Goal: Information Seeking & Learning: Learn about a topic

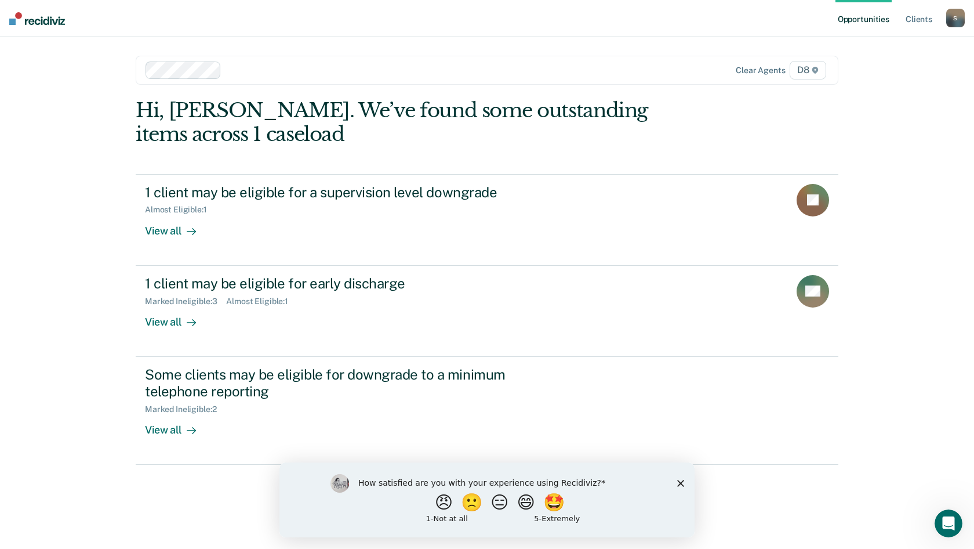
click at [679, 481] on icon "Close survey" at bounding box center [680, 482] width 7 height 7
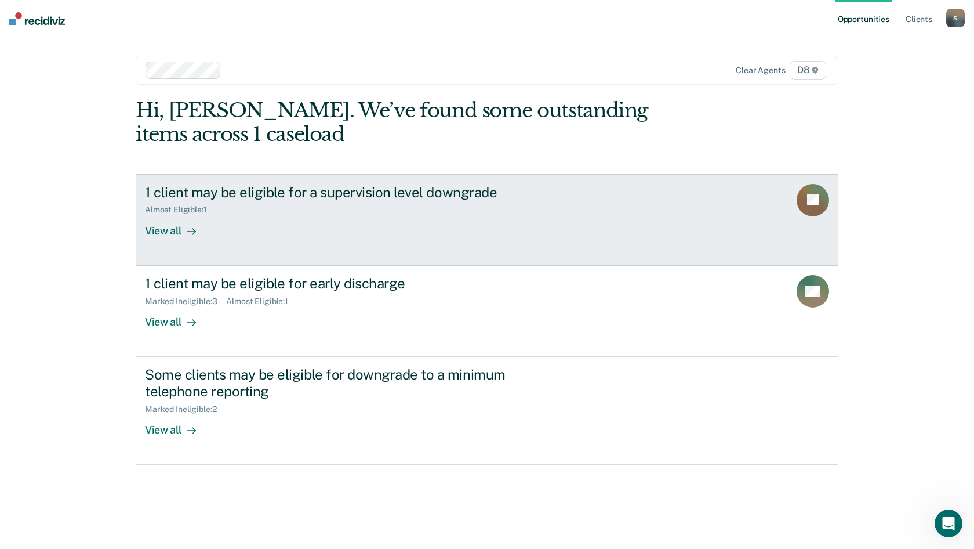
click at [287, 193] on div "1 client may be eligible for a supervision level downgrade" at bounding box center [348, 192] width 407 height 17
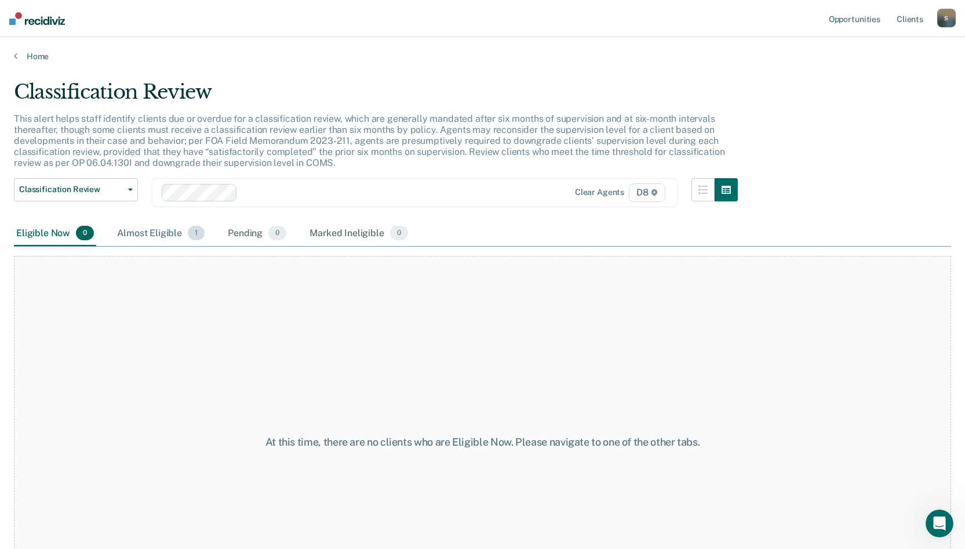
click at [159, 233] on div "Almost Eligible 1" at bounding box center [161, 234] width 92 height 26
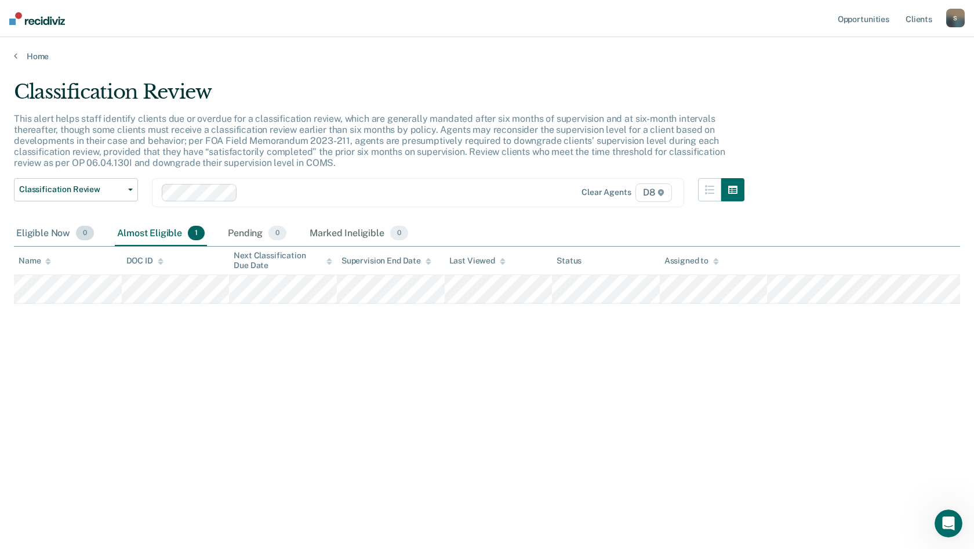
click at [61, 229] on div "Eligible Now 0" at bounding box center [55, 234] width 82 height 26
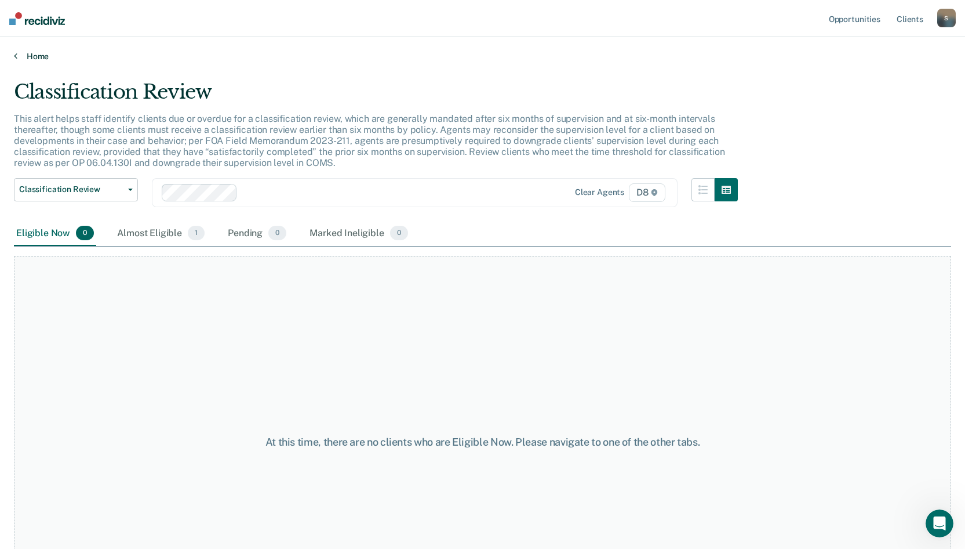
click at [29, 58] on link "Home" at bounding box center [483, 56] width 938 height 10
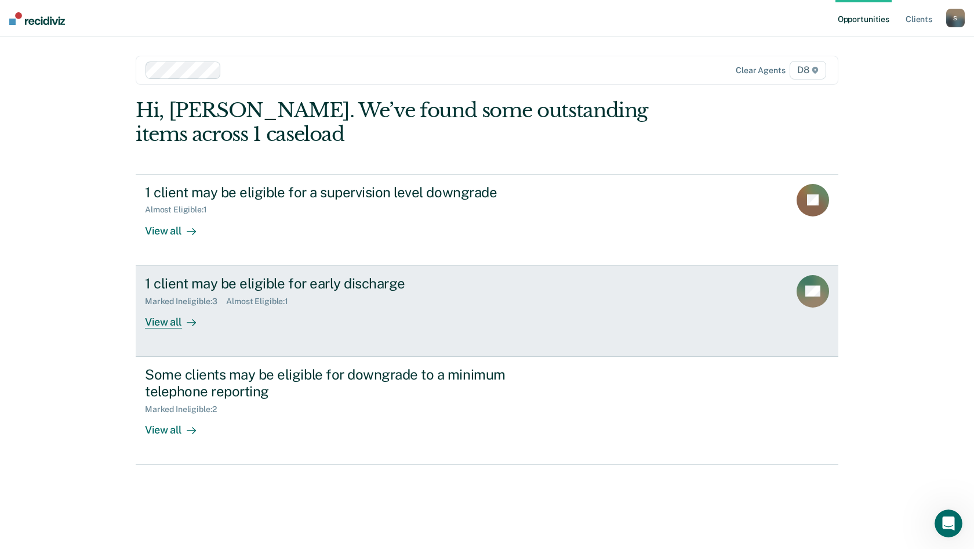
click at [315, 284] on div "1 client may be eligible for early discharge" at bounding box center [348, 283] width 407 height 17
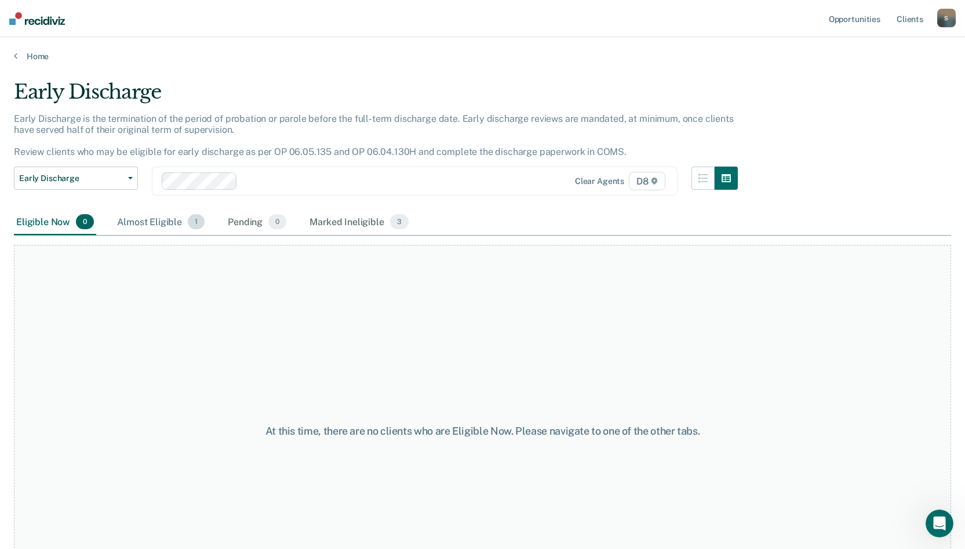
click at [166, 219] on div "Almost Eligible 1" at bounding box center [161, 222] width 92 height 26
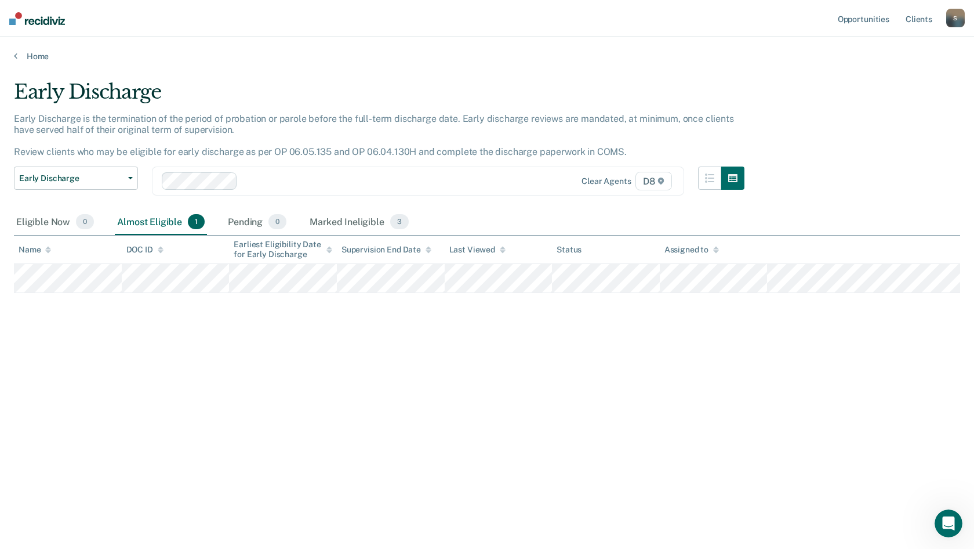
click at [772, 126] on div "Early Discharge Early Discharge is the termination of the period of probation o…" at bounding box center [487, 271] width 946 height 382
